Goal: Task Accomplishment & Management: Manage account settings

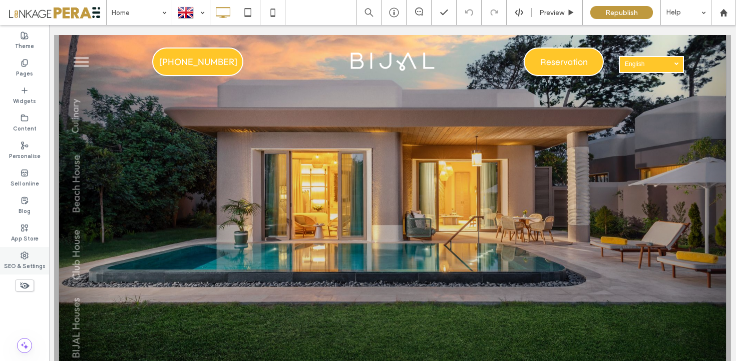
click at [30, 266] on label "SEO & Settings" at bounding box center [25, 265] width 42 height 11
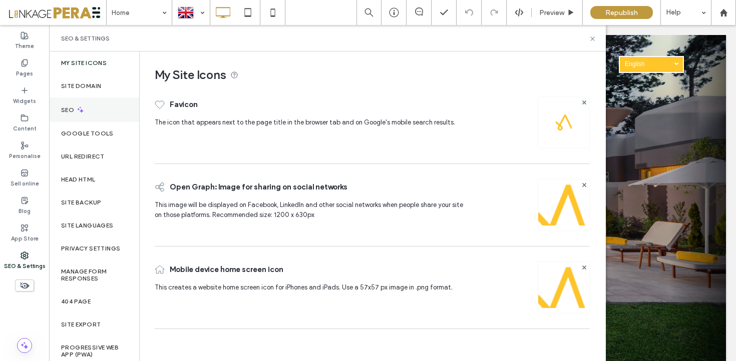
click at [95, 116] on div "SEO" at bounding box center [94, 110] width 90 height 25
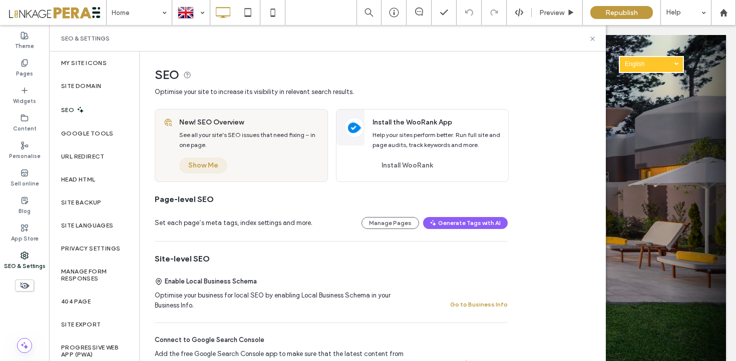
click at [209, 163] on button "Show Me" at bounding box center [203, 166] width 48 height 16
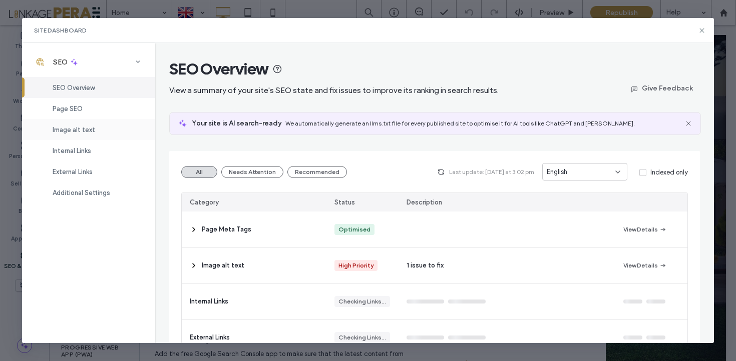
click at [77, 131] on span "Image alt text" at bounding box center [74, 130] width 43 height 8
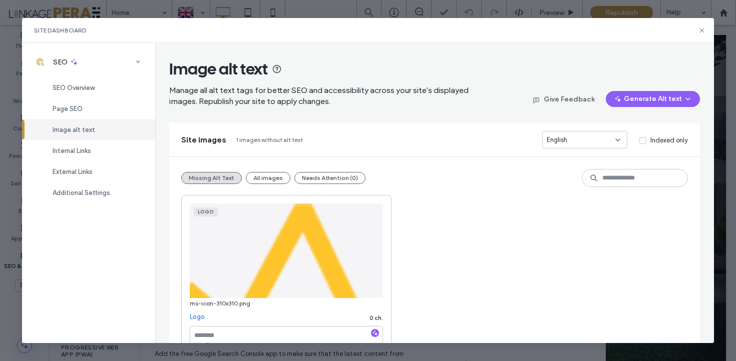
scroll to position [32, 0]
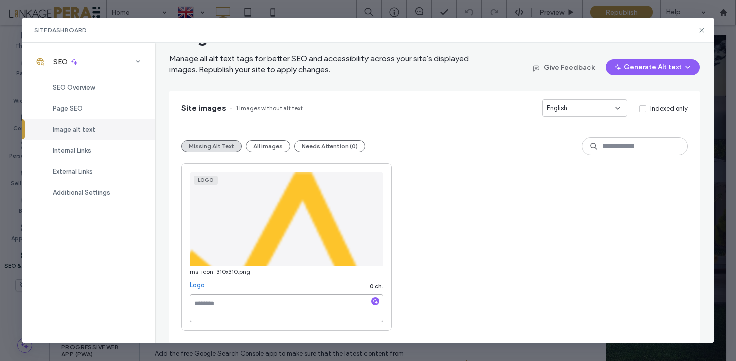
click at [227, 313] on textarea at bounding box center [286, 309] width 193 height 28
drag, startPoint x: 265, startPoint y: 146, endPoint x: 323, endPoint y: 213, distance: 88.7
click at [265, 146] on button "All images" at bounding box center [268, 147] width 45 height 12
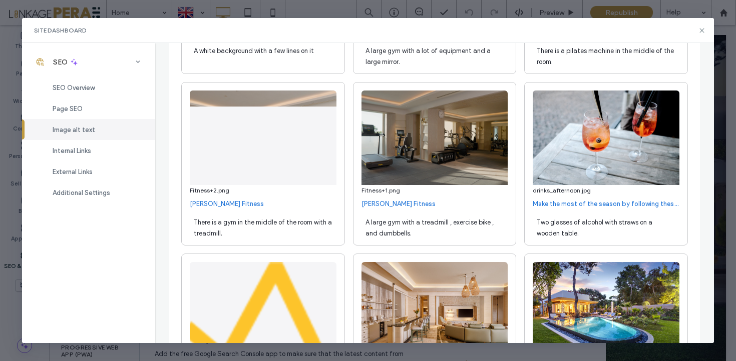
scroll to position [11091, 0]
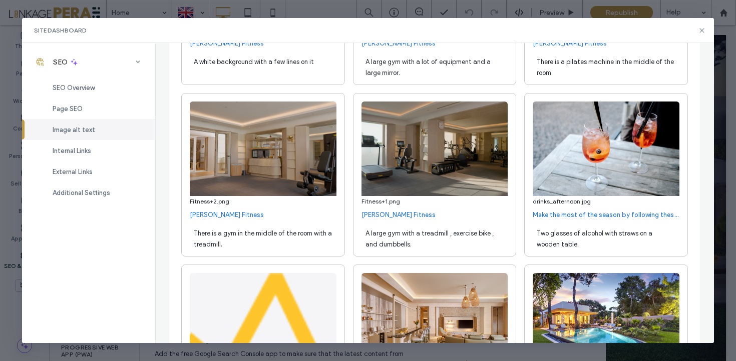
click at [400, 248] on span "A large gym with a treadmill , exercise bike , and dumbbells." at bounding box center [429, 239] width 128 height 19
click at [451, 220] on div "[PERSON_NAME] Fitness" at bounding box center [434, 215] width 147 height 10
click at [429, 252] on div "A large gym with a treadmill , exercise bike , and dumbbells." at bounding box center [434, 238] width 147 height 28
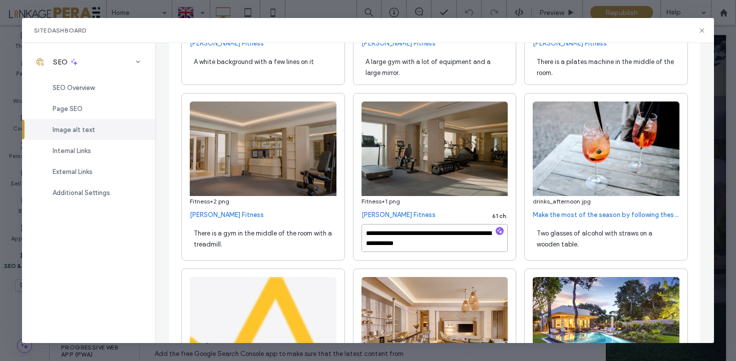
click at [463, 252] on textarea "**********" at bounding box center [434, 238] width 147 height 28
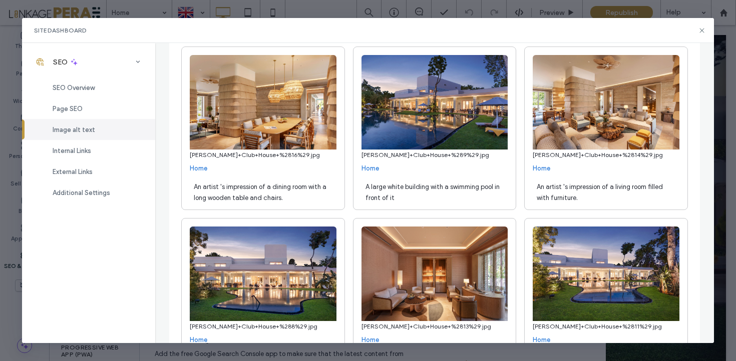
scroll to position [17427, 0]
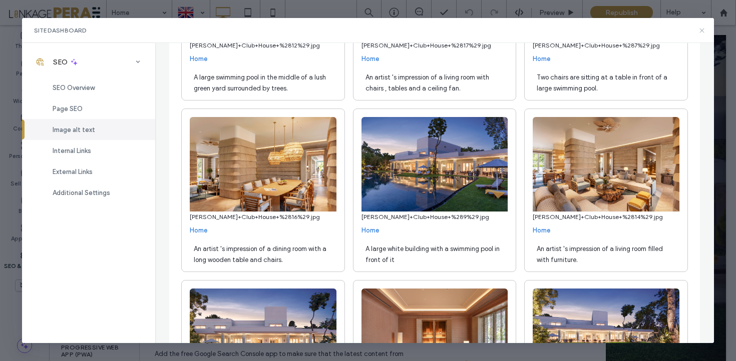
click at [704, 32] on icon at bounding box center [702, 31] width 8 height 8
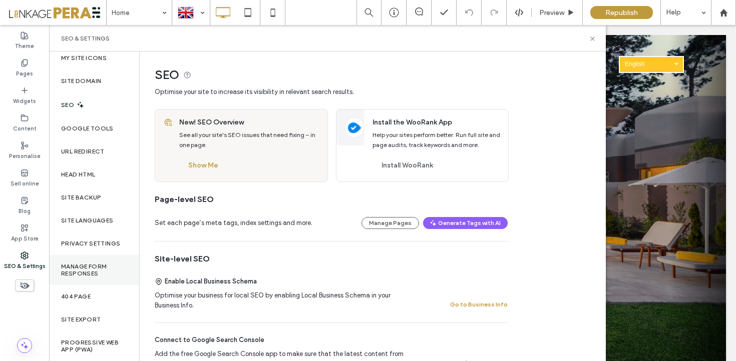
scroll to position [0, 0]
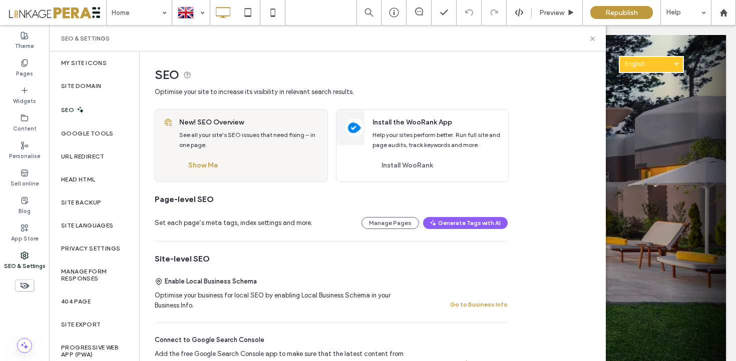
click at [97, 114] on div "SEO" at bounding box center [94, 110] width 90 height 25
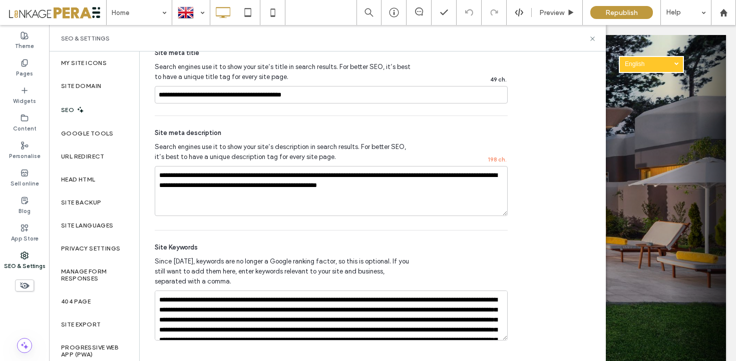
scroll to position [571, 0]
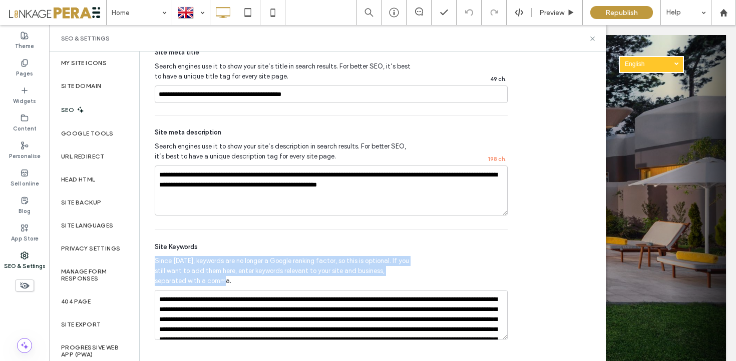
drag, startPoint x: 207, startPoint y: 282, endPoint x: 154, endPoint y: 262, distance: 56.9
click at [155, 262] on span "Since [DATE], keywords are no longer a Google ranking factor, so this is option…" at bounding box center [283, 271] width 257 height 30
click at [209, 262] on span "Since [DATE], keywords are no longer a Google ranking factor, so this is option…" at bounding box center [283, 271] width 257 height 30
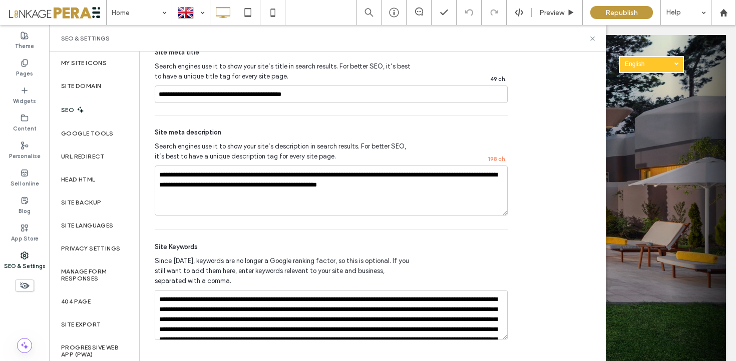
click at [228, 279] on span "Since [DATE], keywords are no longer a Google ranking factor, so this is option…" at bounding box center [283, 271] width 257 height 30
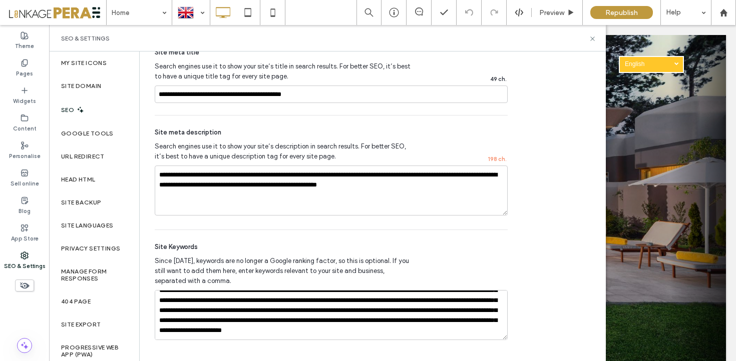
scroll to position [0, 0]
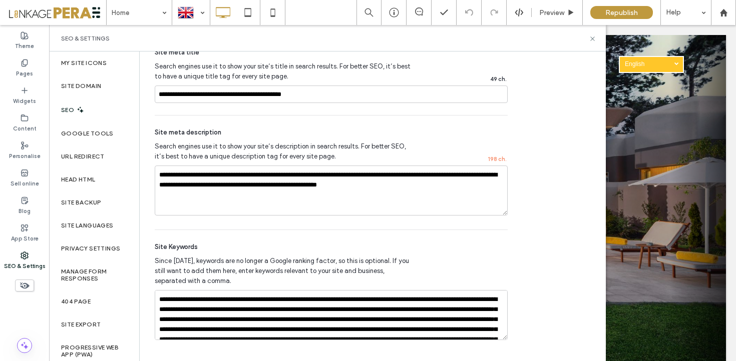
click at [220, 281] on span "Since [DATE], keywords are no longer a Google ranking factor, so this is option…" at bounding box center [283, 271] width 257 height 30
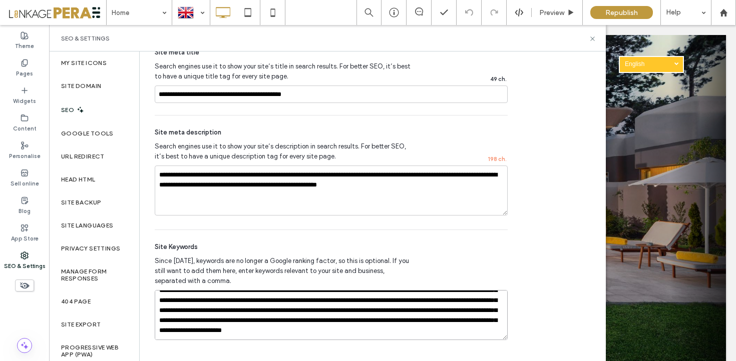
drag, startPoint x: 158, startPoint y: 308, endPoint x: 304, endPoint y: 367, distance: 158.1
click at [304, 361] on html ".wqwq-1{fill:#231f20;} .cls-1q, .cls-2q { fill-rule: evenodd; } .cls-2q { fill:…" at bounding box center [368, 180] width 736 height 361
click at [264, 278] on span "Since [DATE], keywords are no longer a Google ranking factor, so this is option…" at bounding box center [283, 271] width 257 height 30
click at [282, 97] on input "**********" at bounding box center [331, 95] width 353 height 18
click at [273, 195] on textarea "**********" at bounding box center [331, 191] width 353 height 50
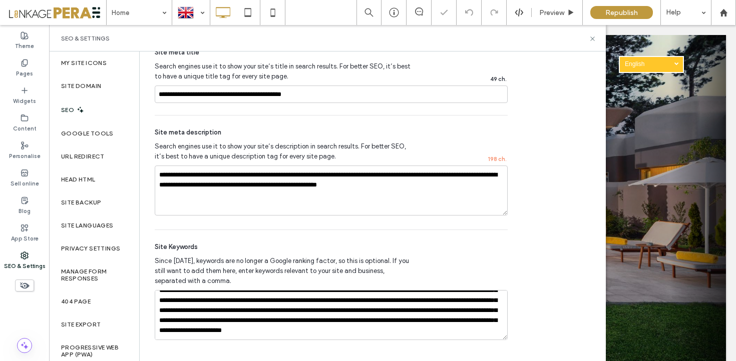
click at [289, 133] on div "Site meta description" at bounding box center [331, 133] width 353 height 10
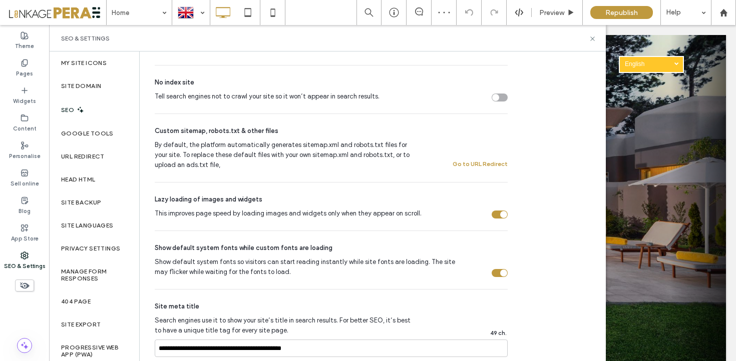
scroll to position [571, 0]
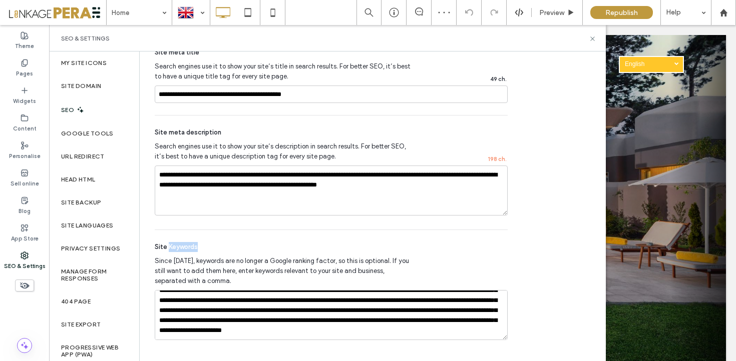
drag, startPoint x: 169, startPoint y: 245, endPoint x: 218, endPoint y: 242, distance: 49.6
click at [218, 242] on div "Site Keywords" at bounding box center [331, 247] width 353 height 10
click at [167, 249] on span "Site Keywords" at bounding box center [176, 247] width 43 height 10
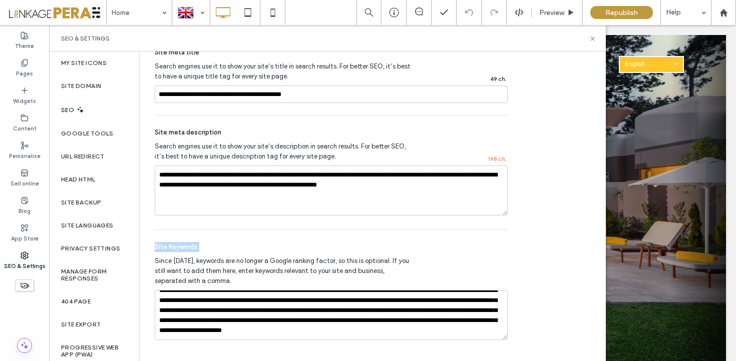
click at [216, 237] on div "Site Keywords Since [DATE], keywords are no longer a Google ranking factor, so …" at bounding box center [331, 291] width 353 height 122
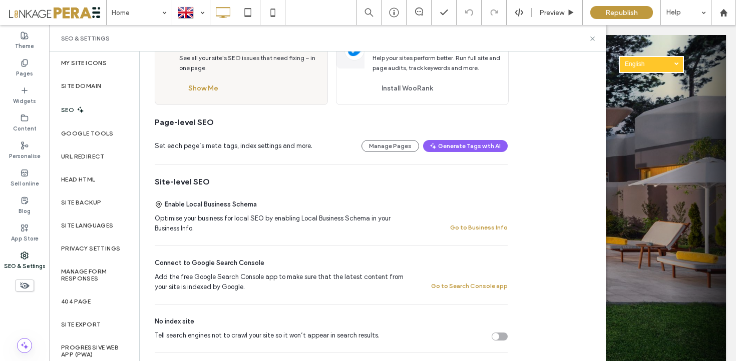
scroll to position [0, 0]
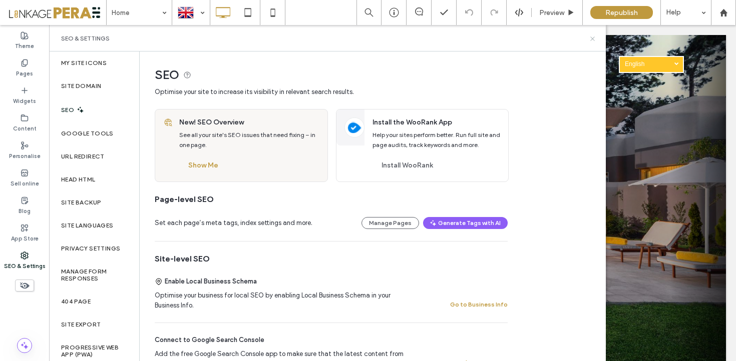
click at [593, 36] on icon at bounding box center [592, 39] width 8 height 8
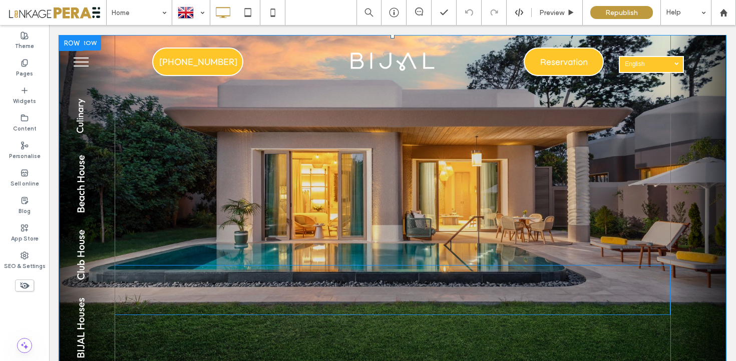
click at [486, 288] on div at bounding box center [392, 290] width 555 height 50
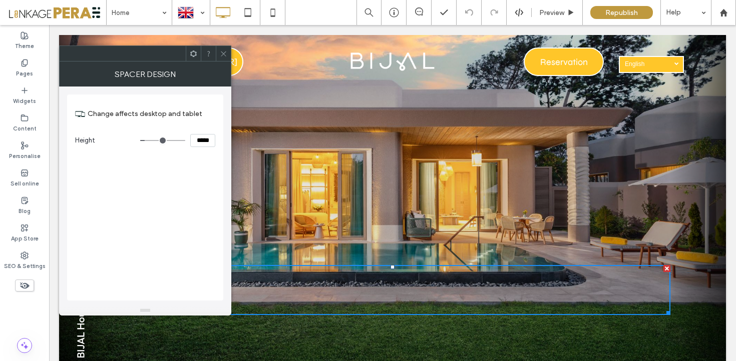
click at [503, 203] on div at bounding box center [392, 190] width 555 height 110
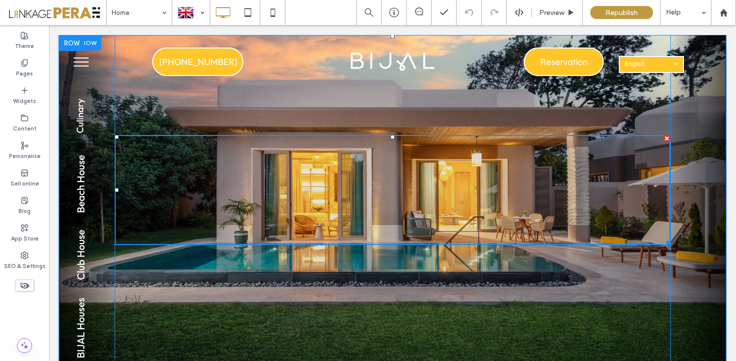
click at [688, 283] on div "Click To Paste" at bounding box center [698, 215] width 56 height 361
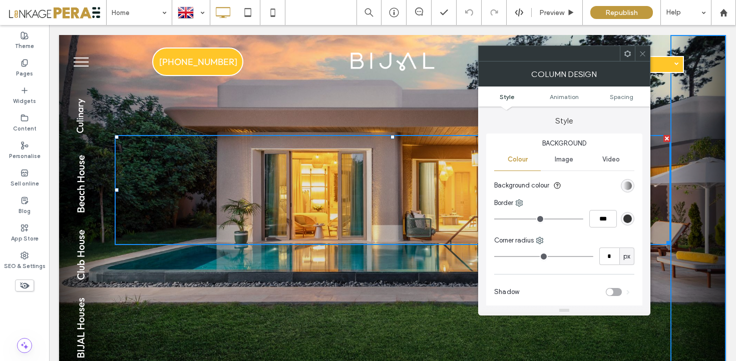
click at [642, 53] on icon at bounding box center [643, 54] width 8 height 8
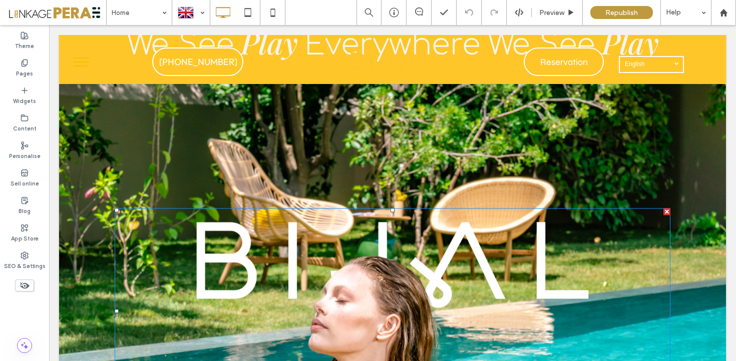
scroll to position [753, 0]
